Goal: Task Accomplishment & Management: Use online tool/utility

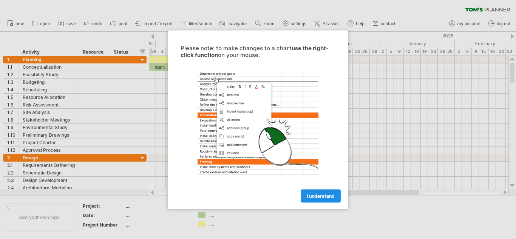
click at [310, 195] on span "I understand" at bounding box center [321, 196] width 28 height 6
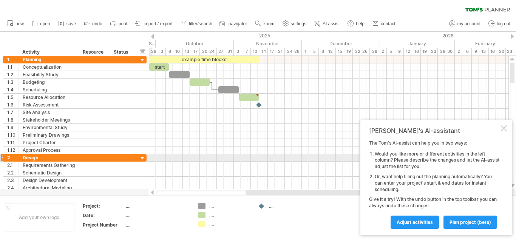
click at [142, 156] on div at bounding box center [142, 158] width 7 height 7
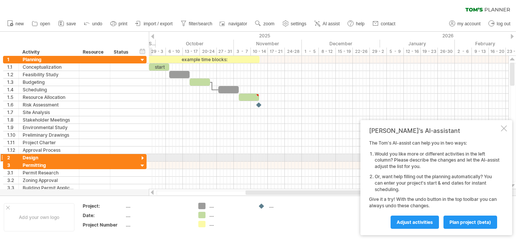
click at [142, 156] on div at bounding box center [142, 158] width 7 height 7
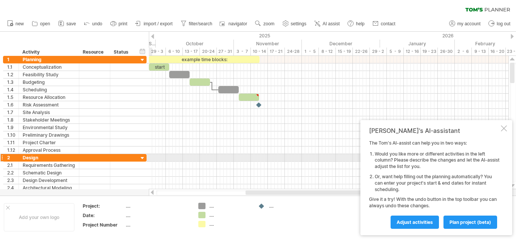
click at [142, 156] on div at bounding box center [142, 158] width 7 height 7
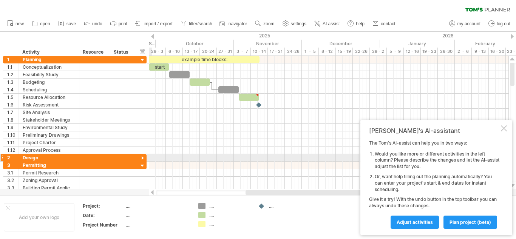
click at [142, 156] on div at bounding box center [142, 158] width 7 height 7
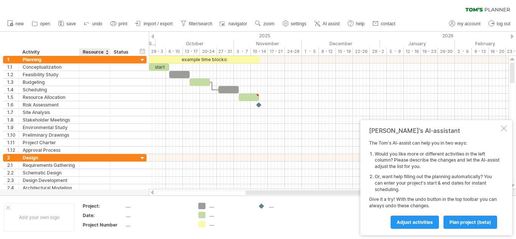
click at [105, 52] on div "Resource" at bounding box center [94, 52] width 23 height 8
click at [107, 54] on div at bounding box center [106, 52] width 3 height 8
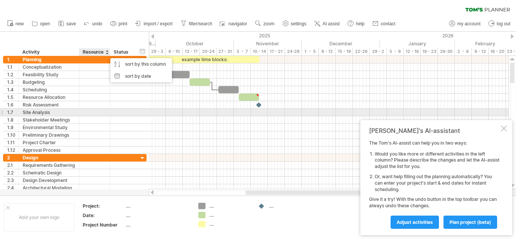
click at [118, 115] on div at bounding box center [122, 112] width 17 height 7
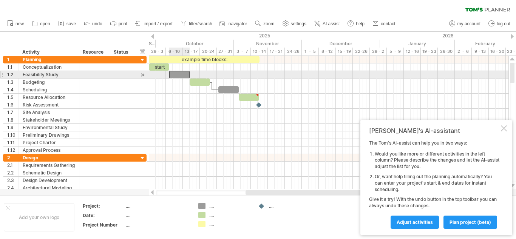
click at [174, 73] on div at bounding box center [179, 74] width 20 height 7
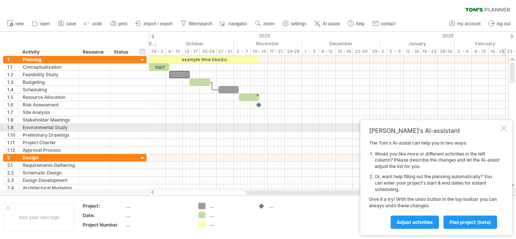
click at [502, 129] on div at bounding box center [504, 128] width 6 height 6
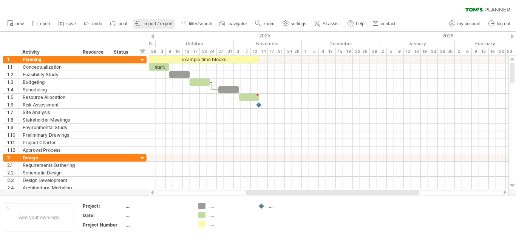
click at [152, 23] on span "import / export" at bounding box center [158, 23] width 29 height 5
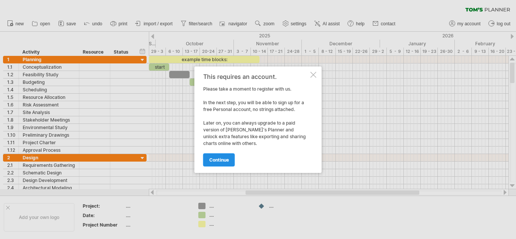
click at [218, 158] on span "continue" at bounding box center [219, 160] width 20 height 6
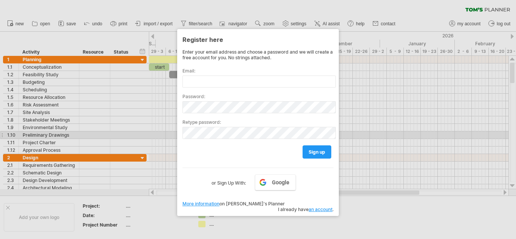
click at [387, 133] on div at bounding box center [258, 119] width 516 height 239
